Goal: Task Accomplishment & Management: Use online tool/utility

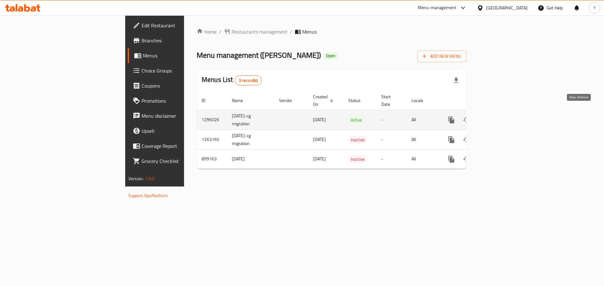
click at [500, 117] on icon "enhanced table" at bounding box center [497, 120] width 8 height 8
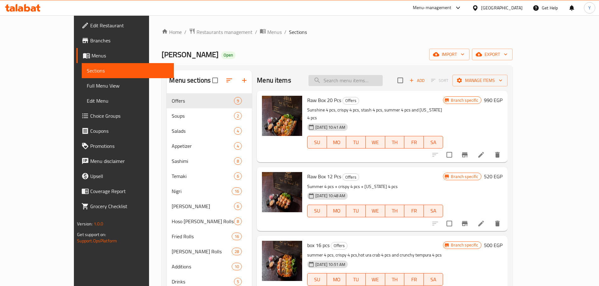
click at [383, 79] on input "search" at bounding box center [345, 80] width 74 height 11
paste input "Box 16 pc"
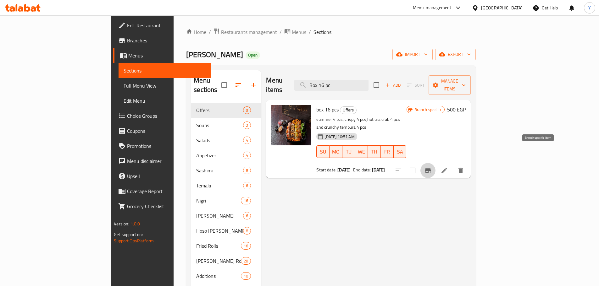
click at [432, 167] on icon "Branch-specific-item" at bounding box center [428, 171] width 8 height 8
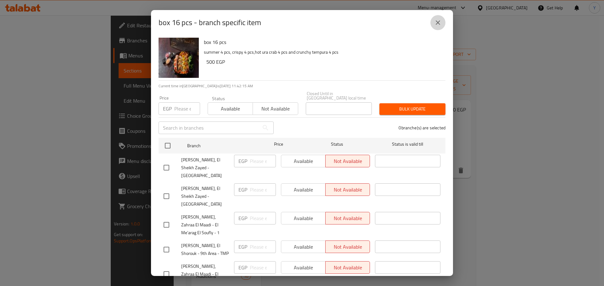
click at [439, 22] on icon "close" at bounding box center [438, 23] width 8 height 8
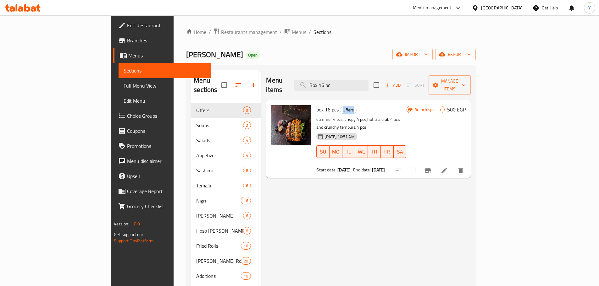
drag, startPoint x: 316, startPoint y: 100, endPoint x: 331, endPoint y: 103, distance: 14.8
click at [331, 105] on h6 "box 16 pcs Offers" at bounding box center [361, 109] width 90 height 9
drag, startPoint x: 375, startPoint y: 80, endPoint x: 310, endPoint y: 84, distance: 65.2
click at [310, 84] on div "Menu items Box 16 pc Add Sort Manage items" at bounding box center [368, 85] width 204 height 30
paste input "fried box 30 pcs"
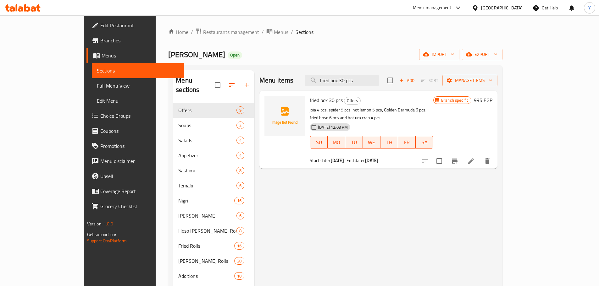
type input "fried box 30 pcs"
click at [457, 159] on icon "Branch-specific-item" at bounding box center [455, 161] width 6 height 5
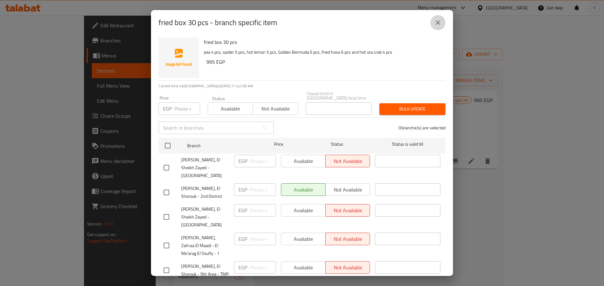
click at [434, 24] on icon "close" at bounding box center [438, 23] width 8 height 8
